Goal: Task Accomplishment & Management: Use online tool/utility

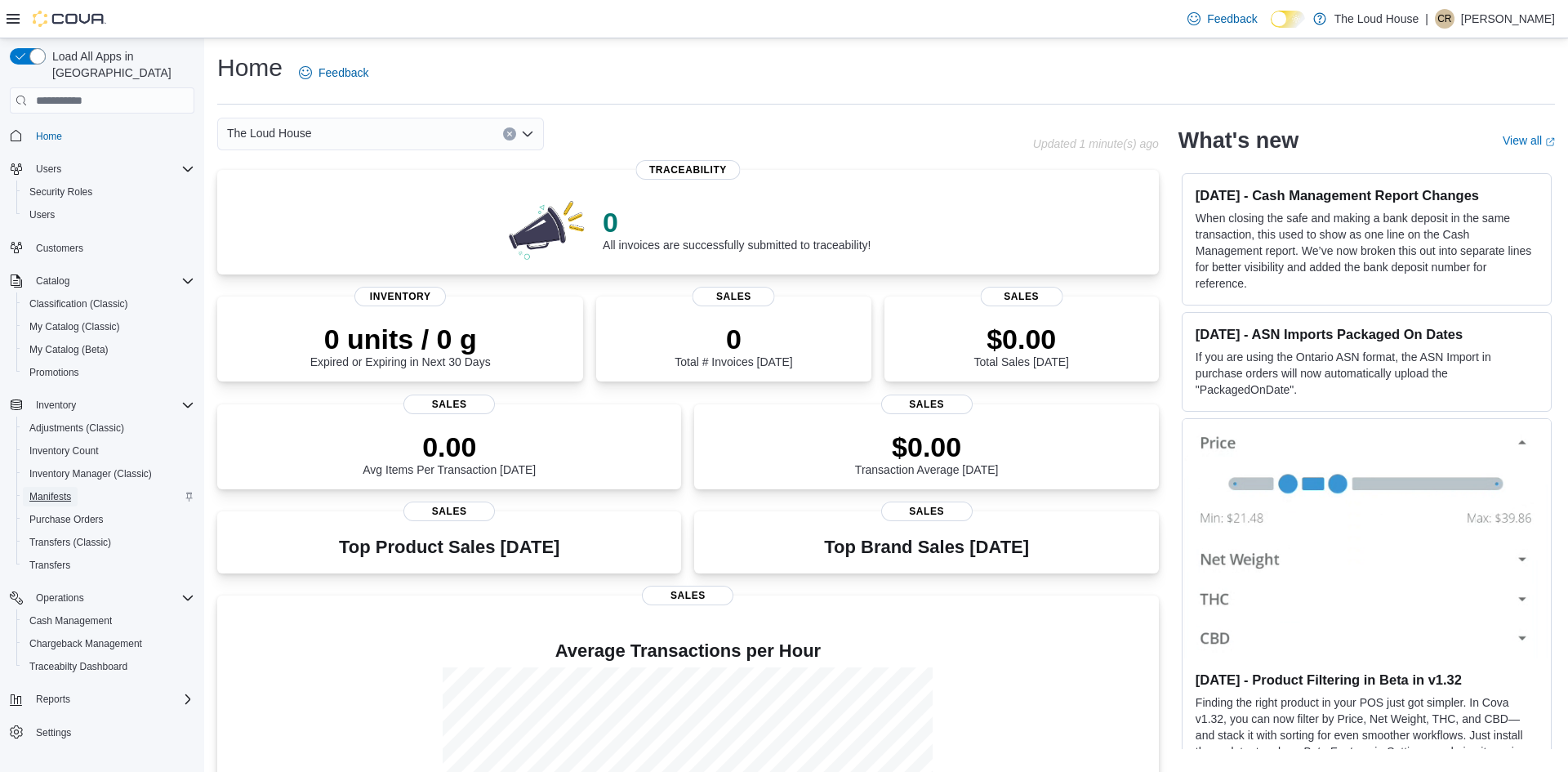
click at [48, 490] on span "Manifests" at bounding box center [50, 497] width 42 height 13
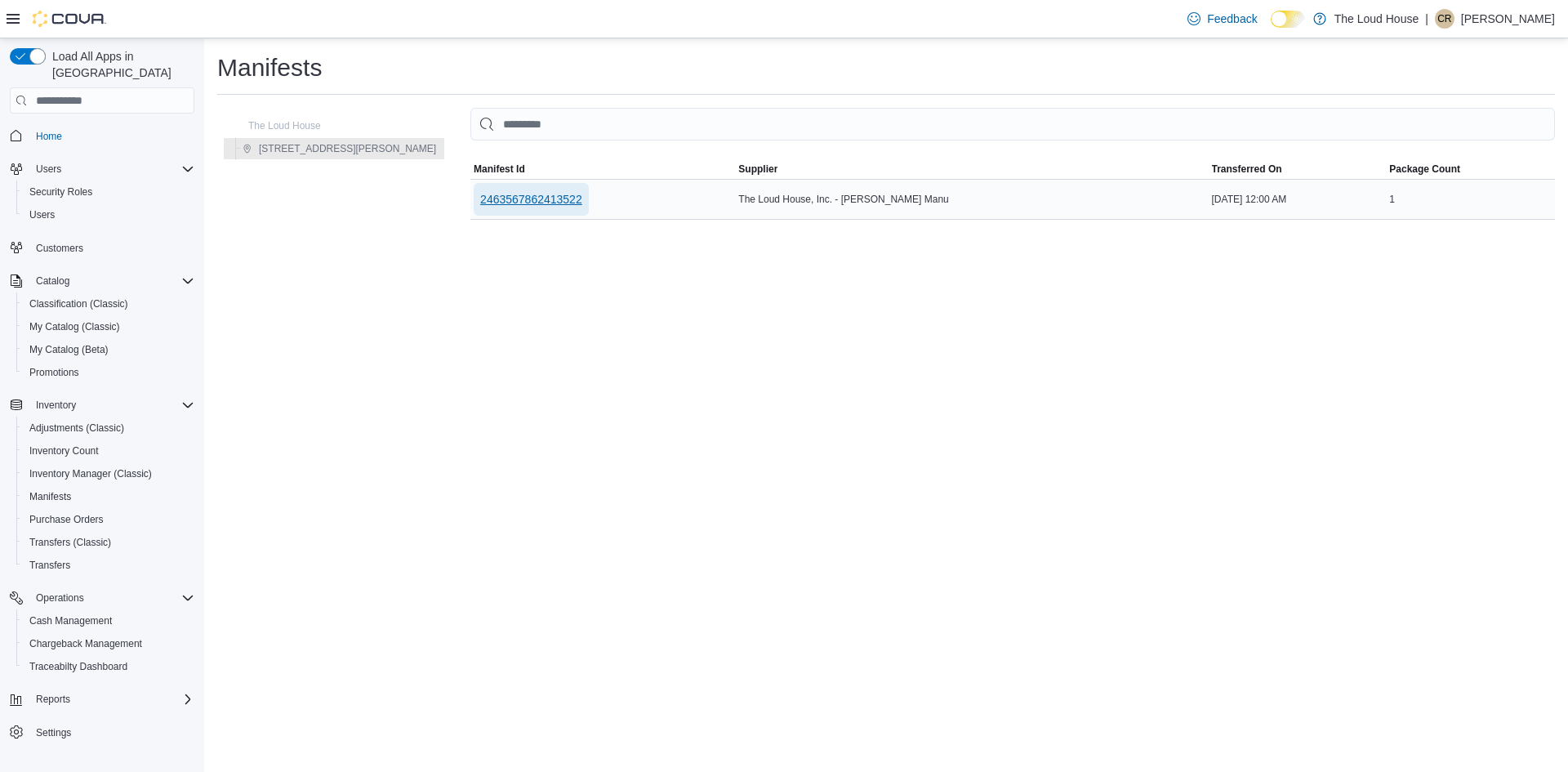
click at [480, 203] on span "2463567862413522" at bounding box center [530, 198] width 102 height 16
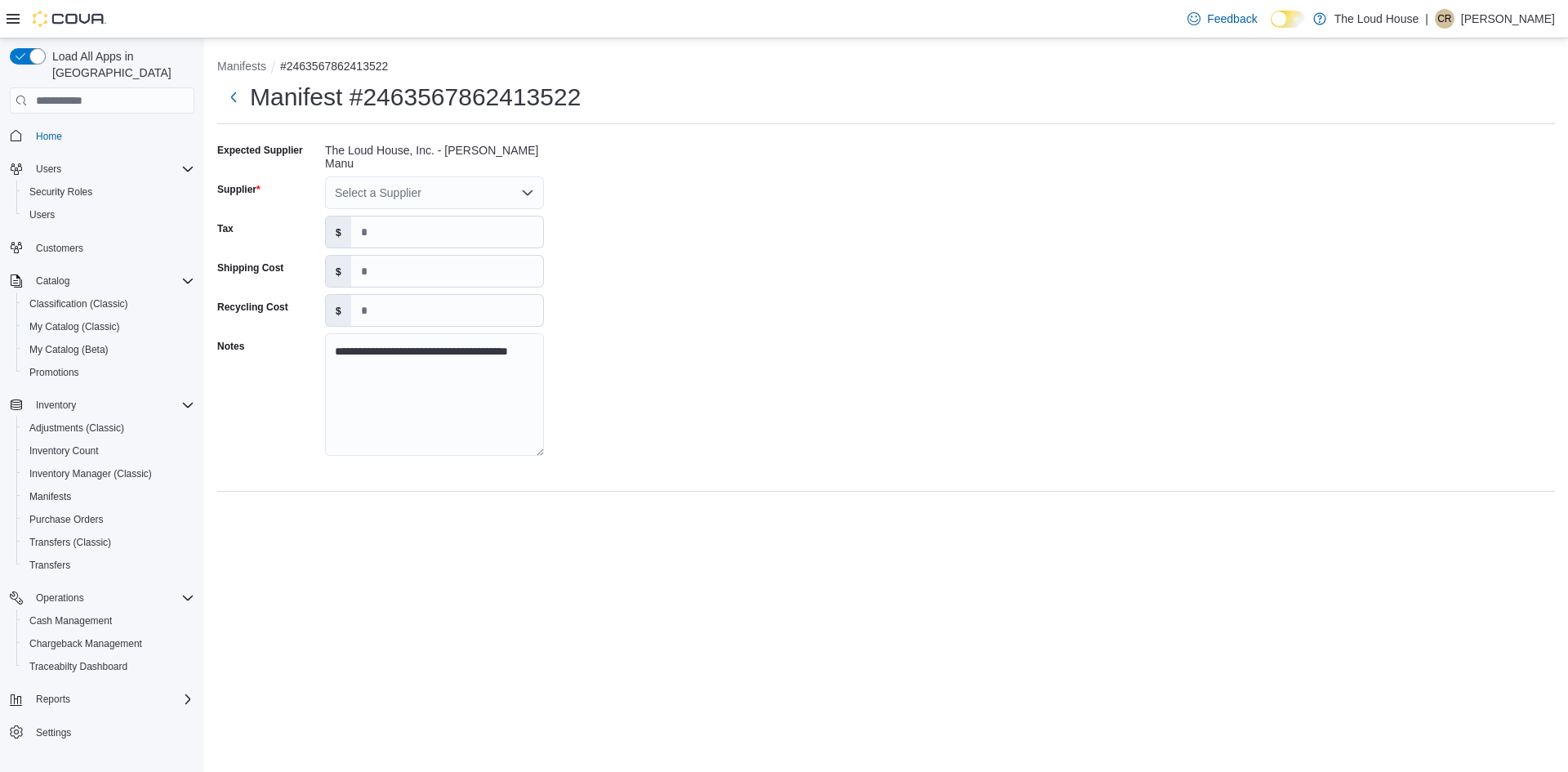
click at [460, 193] on div "Select a Supplier" at bounding box center [435, 193] width 219 height 33
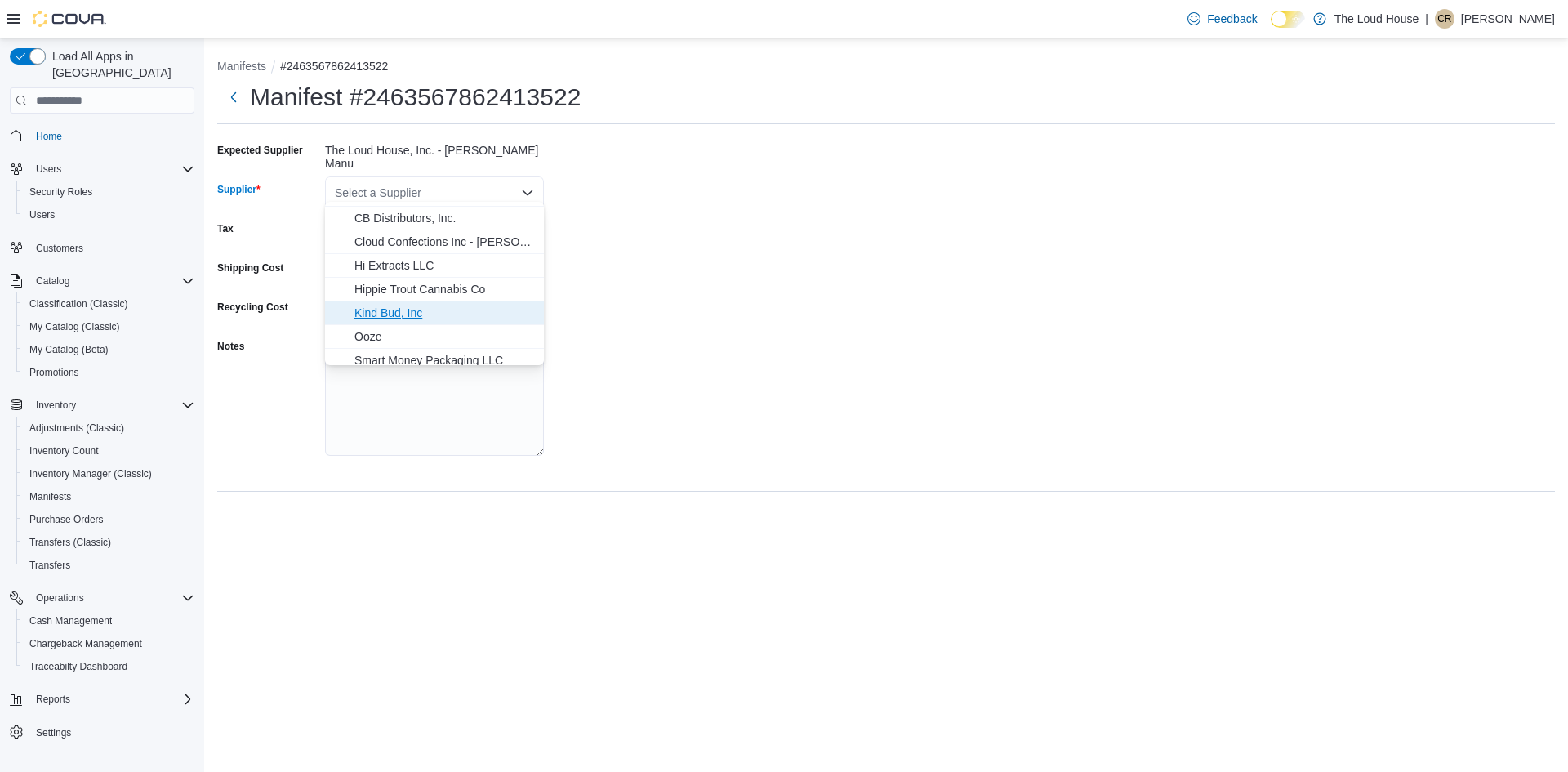
click at [385, 313] on span "Kind Bud, Inc" at bounding box center [444, 313] width 180 height 16
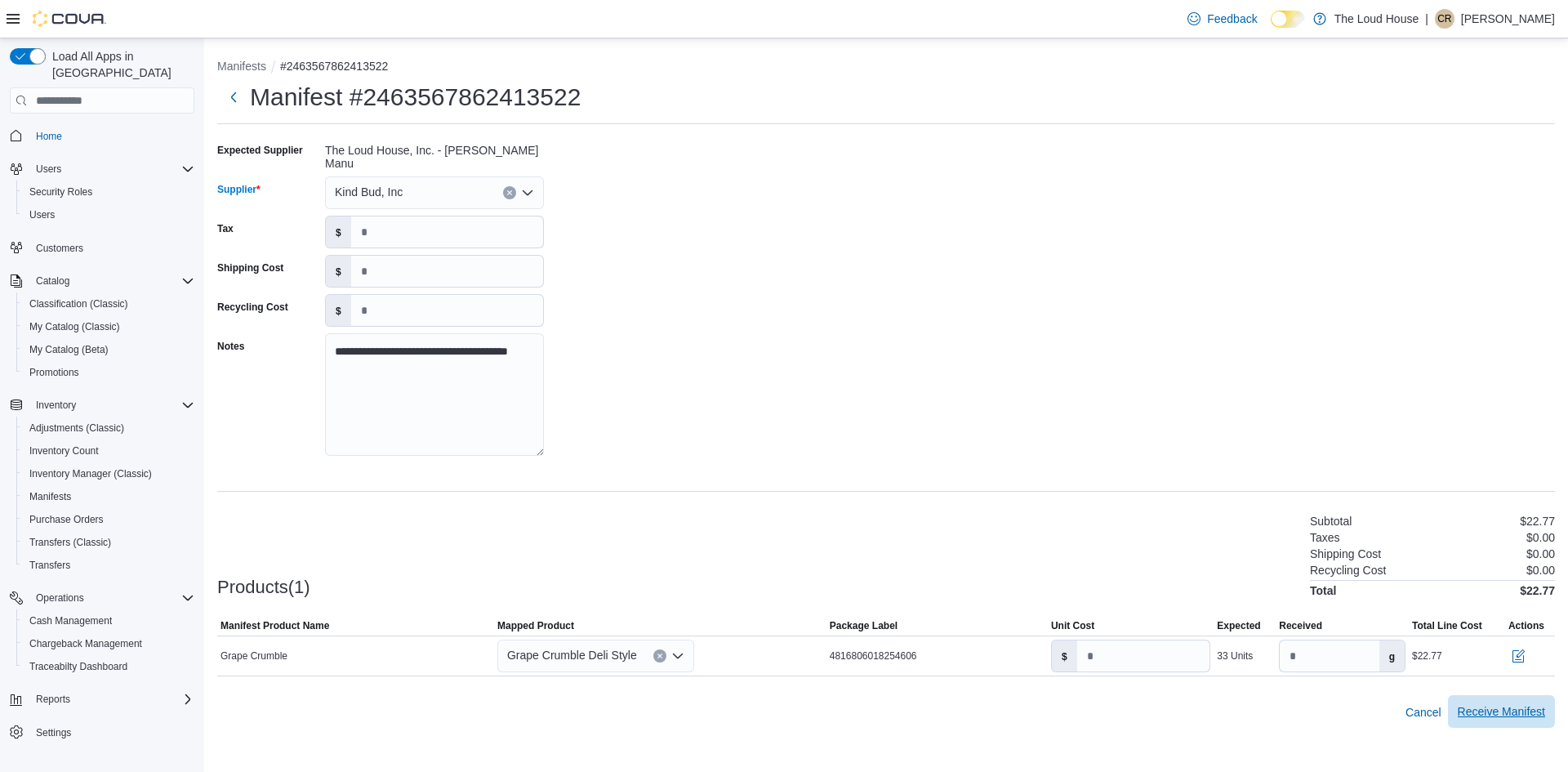
click at [1478, 708] on span "Receive Manifest" at bounding box center [1502, 711] width 87 height 16
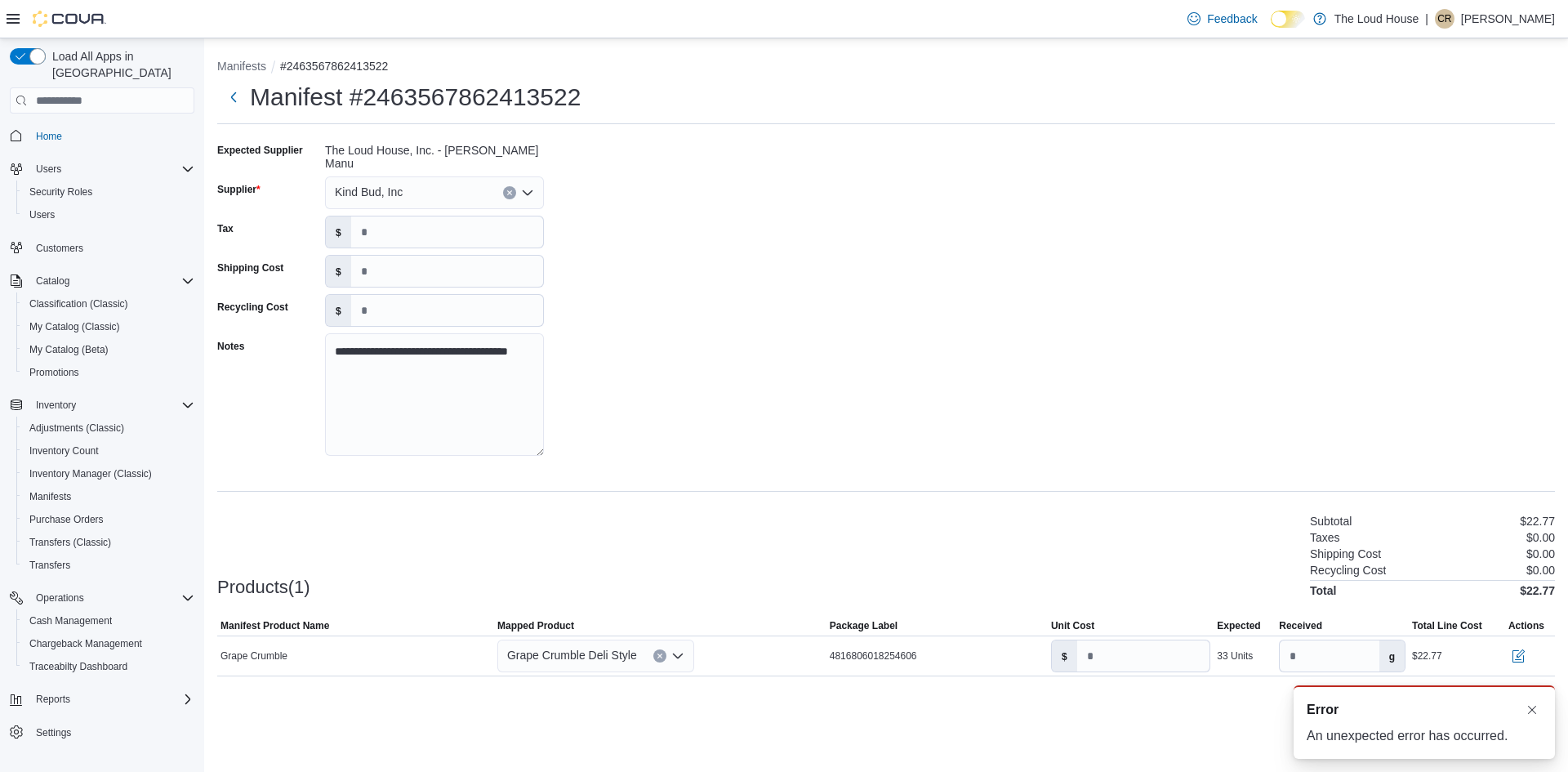
scroll to position [0, 0]
click at [1539, 710] on button "Dismiss toast" at bounding box center [1532, 708] width 20 height 20
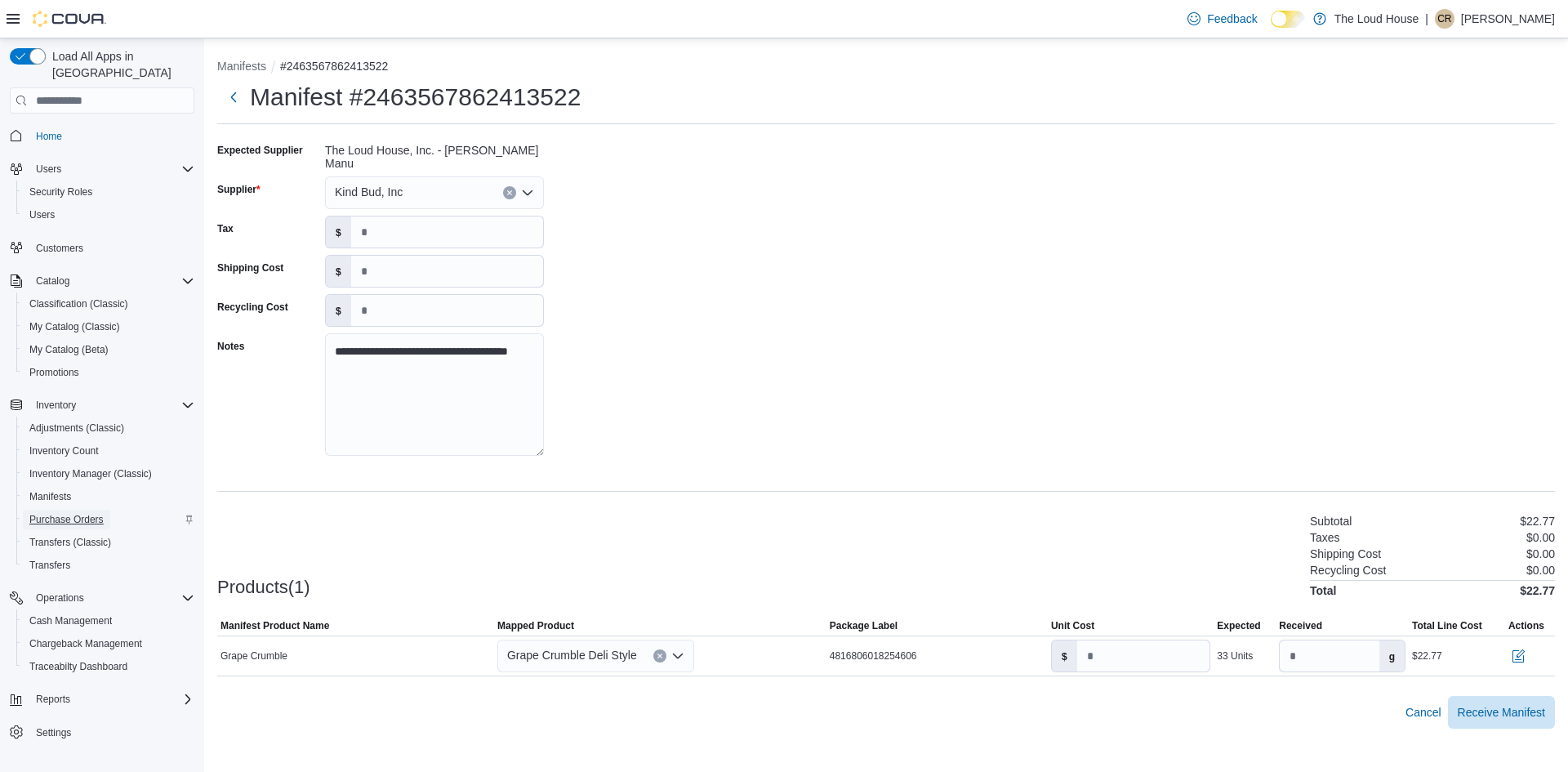
click at [38, 513] on span "Purchase Orders" at bounding box center [65, 519] width 74 height 13
